Goal: Task Accomplishment & Management: Use online tool/utility

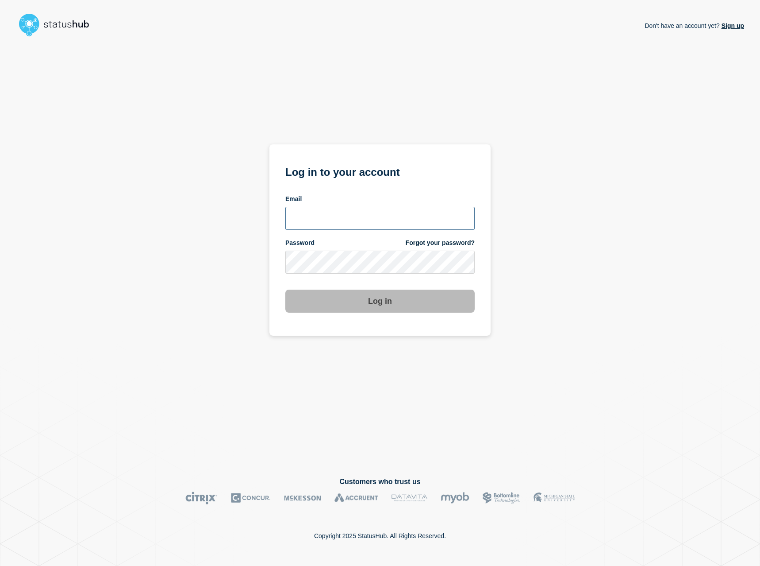
type input "[EMAIL_ADDRESS][DOMAIN_NAME]"
click at [394, 298] on button "Log in" at bounding box center [379, 300] width 189 height 23
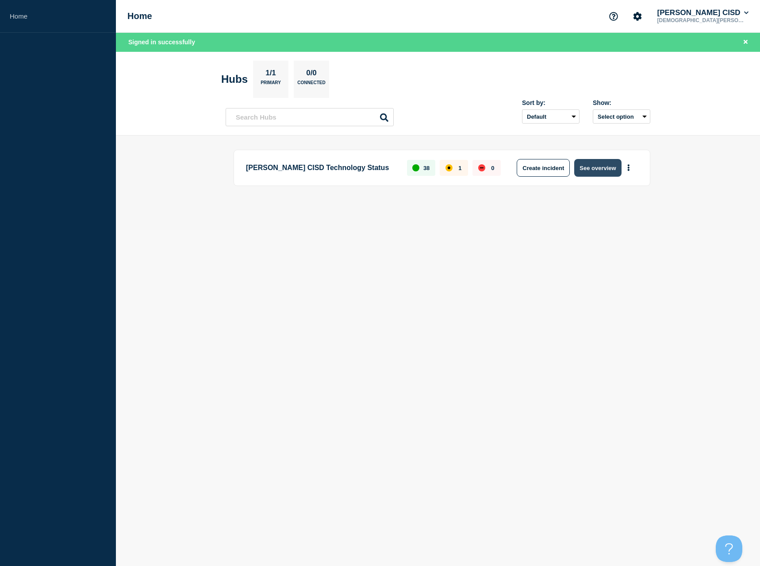
click at [594, 169] on button "See overview" at bounding box center [597, 168] width 47 height 18
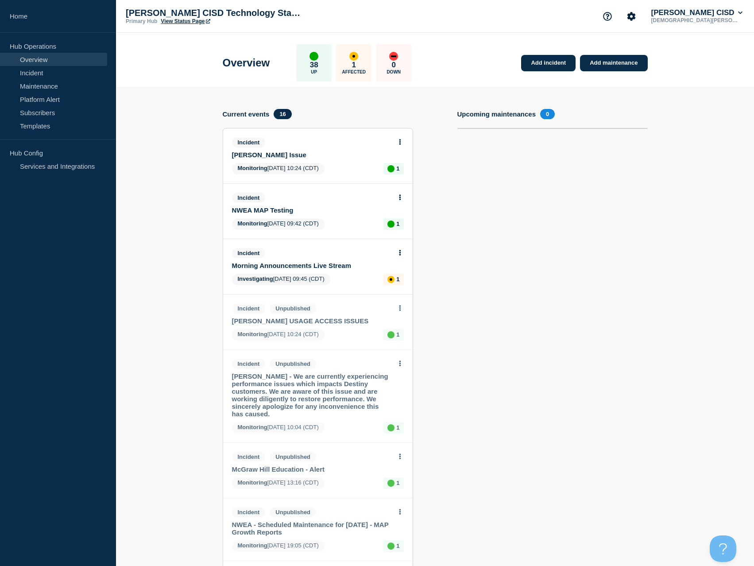
click at [399, 195] on icon at bounding box center [400, 197] width 2 height 6
click at [400, 231] on link "Update incident" at bounding box center [399, 230] width 43 height 7
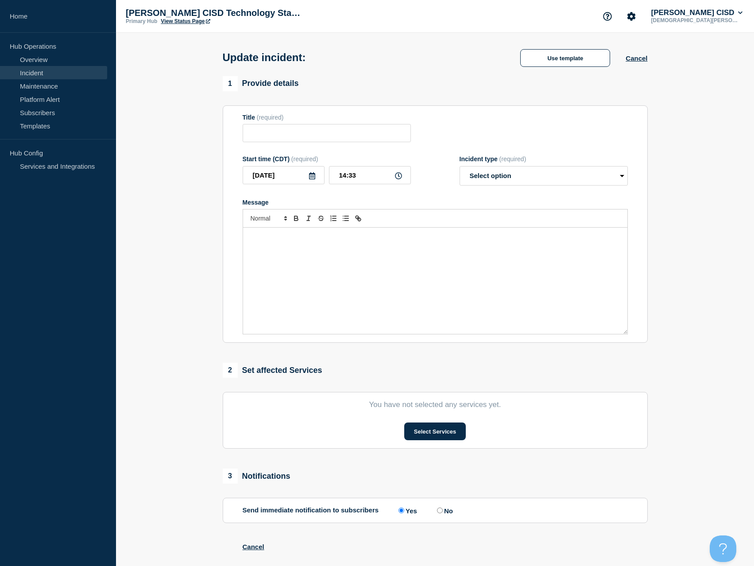
type input "NWEA MAP Testing"
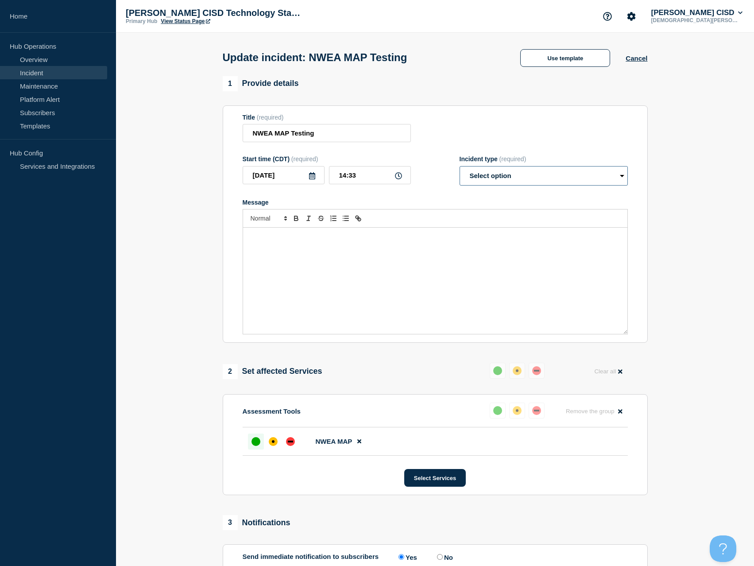
click at [532, 176] on select "Select option Investigating Identified Monitoring Resolved" at bounding box center [543, 175] width 168 height 19
select select "resolved"
click at [459, 168] on select "Select option Investigating Identified Monitoring Resolved" at bounding box center [543, 175] width 168 height 19
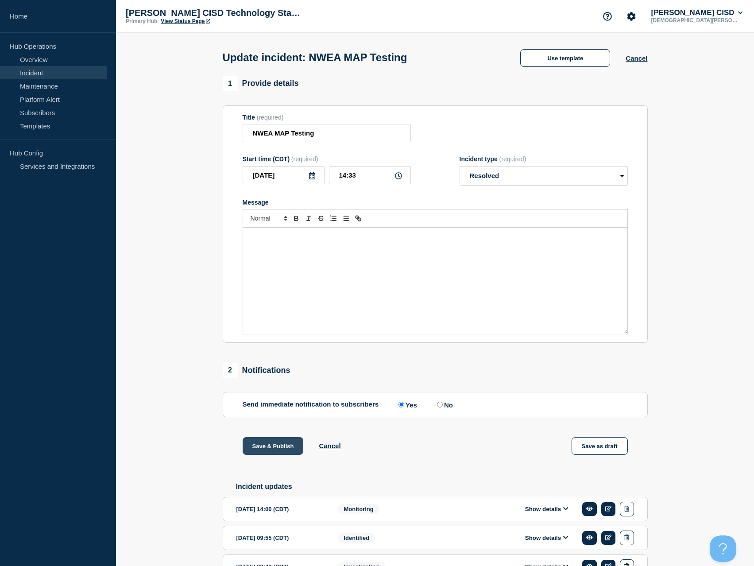
click at [270, 446] on button "Save & Publish" at bounding box center [273, 446] width 61 height 18
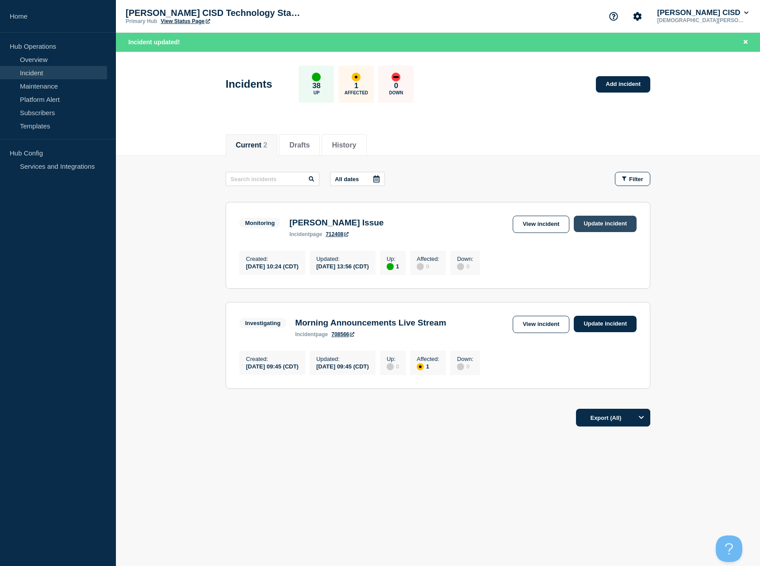
click at [597, 226] on link "Update incident" at bounding box center [605, 224] width 63 height 16
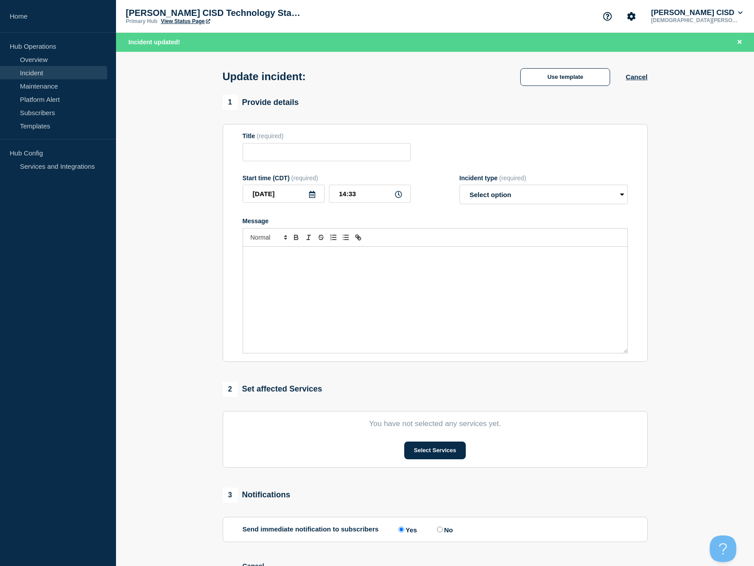
type input "[PERSON_NAME] Issue"
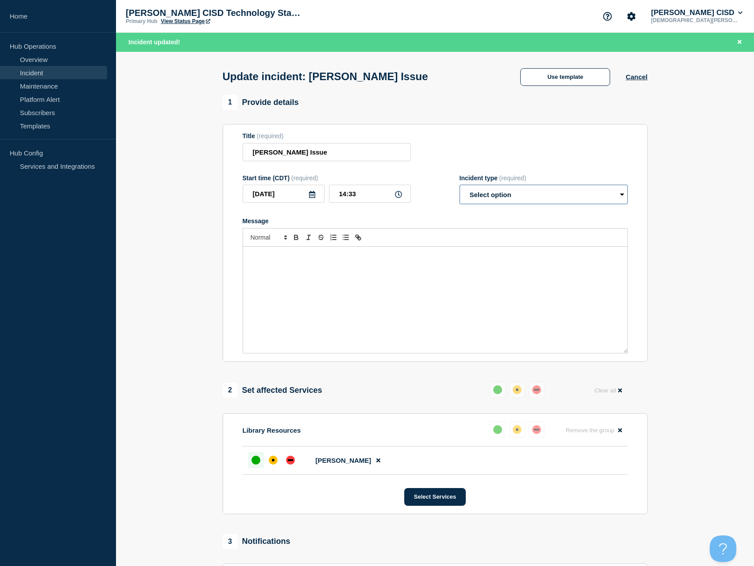
drag, startPoint x: 514, startPoint y: 197, endPoint x: 515, endPoint y: 202, distance: 4.9
click at [514, 197] on select "Select option Investigating Identified Monitoring Resolved" at bounding box center [543, 194] width 168 height 19
click at [658, 137] on section "1 Provide details Title (required) [PERSON_NAME] Issue Start time (CDT) (requir…" at bounding box center [435, 422] width 638 height 654
click at [626, 78] on button "Cancel" at bounding box center [636, 77] width 22 height 8
